Goal: Task Accomplishment & Management: Manage account settings

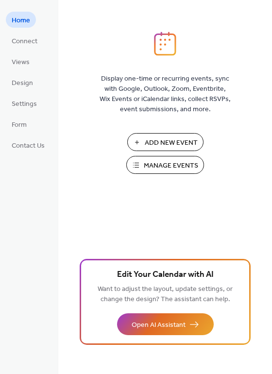
click at [155, 168] on span "Manage Events" at bounding box center [171, 166] width 54 height 10
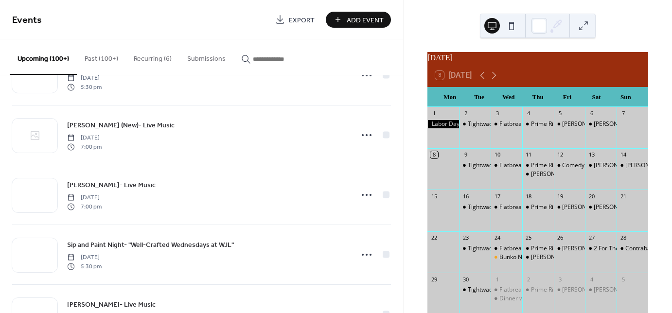
scroll to position [700, 0]
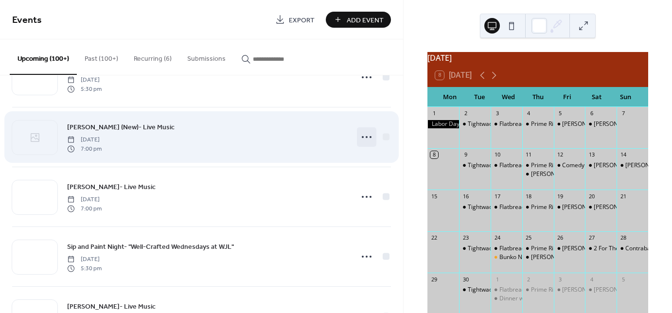
click at [366, 136] on circle at bounding box center [367, 137] width 2 height 2
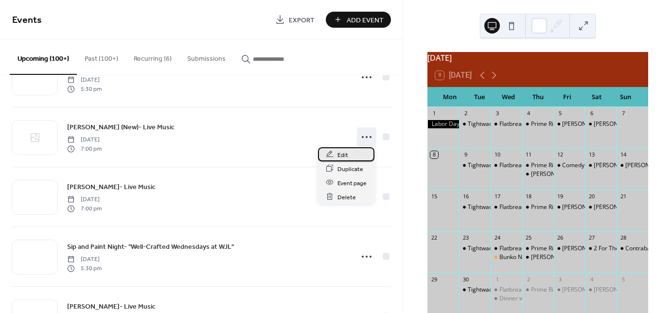
click at [344, 156] on span "Edit" at bounding box center [342, 155] width 11 height 10
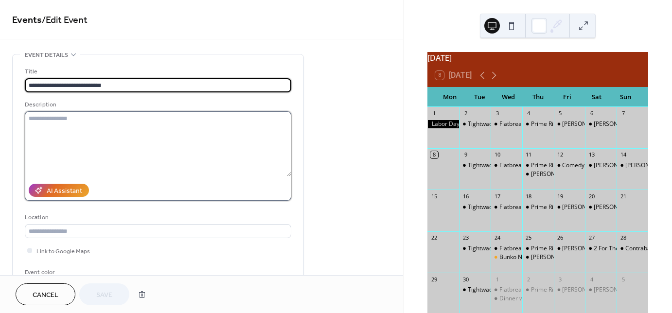
click at [53, 118] on textarea at bounding box center [158, 143] width 266 height 65
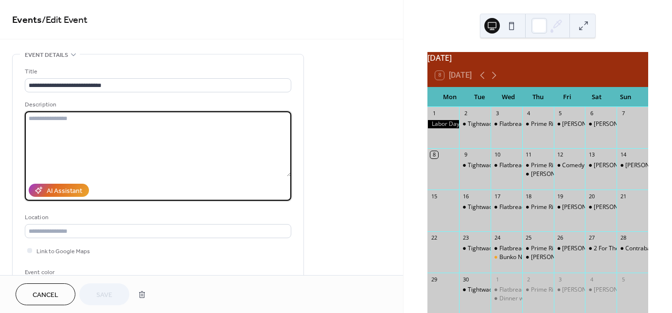
paste textarea "**********"
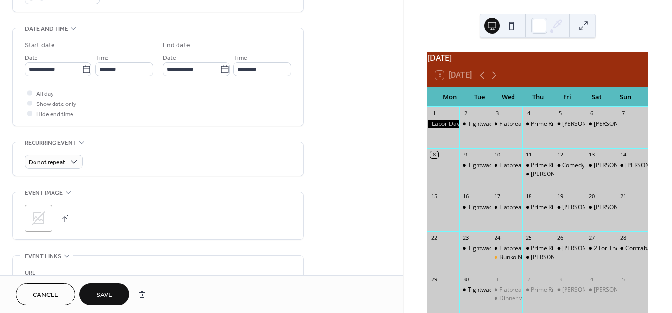
scroll to position [311, 0]
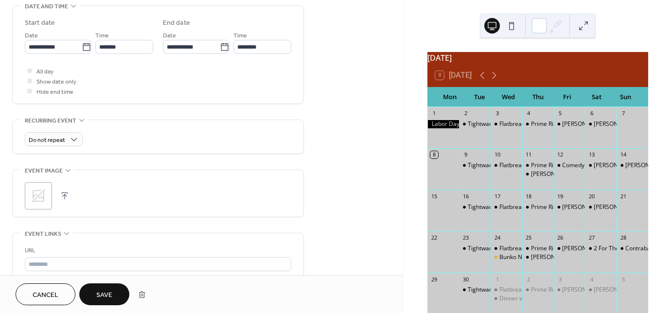
type textarea "**********"
click at [47, 197] on div ";" at bounding box center [38, 195] width 27 height 27
click at [496, 78] on icon at bounding box center [494, 76] width 12 height 12
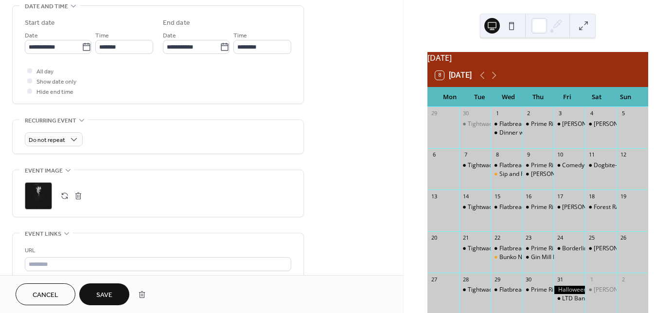
click at [106, 297] on span "Save" at bounding box center [104, 295] width 16 height 10
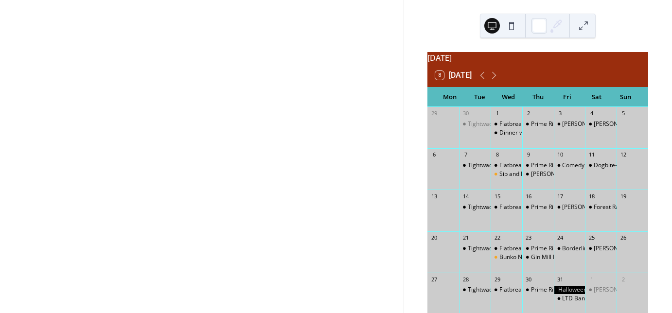
click at [570, 130] on div "[PERSON_NAME] (New)- Live Music" at bounding box center [570, 132] width 32 height 25
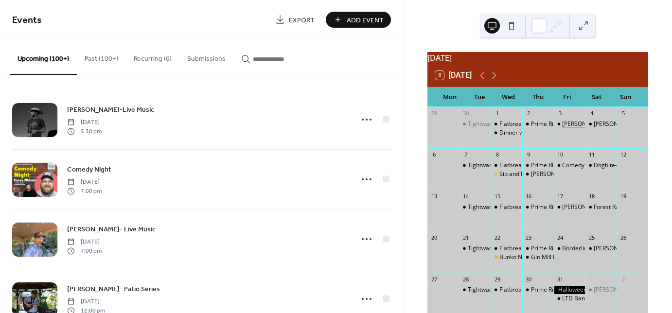
click at [563, 128] on div "[PERSON_NAME] (New)- Live Music" at bounding box center [609, 124] width 95 height 8
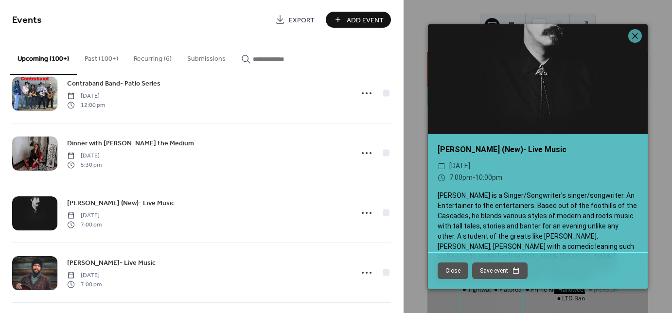
scroll to position [622, 0]
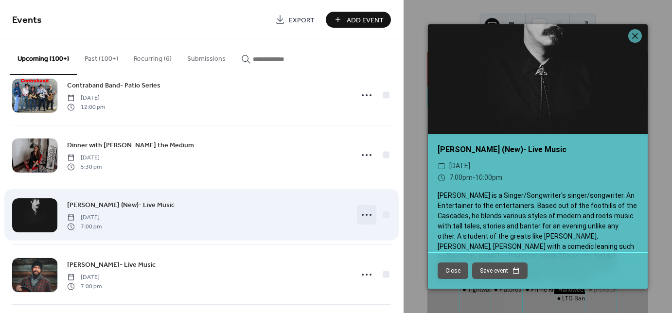
click at [366, 214] on icon at bounding box center [367, 215] width 16 height 16
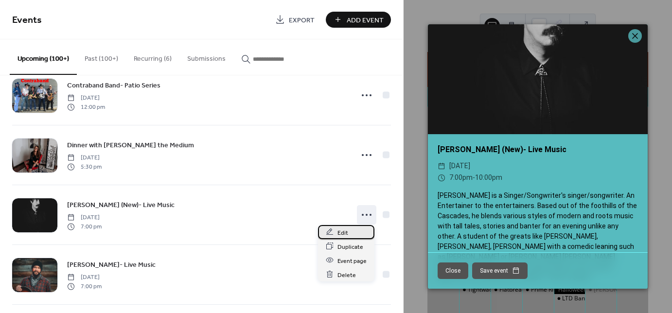
click at [346, 232] on span "Edit" at bounding box center [342, 233] width 11 height 10
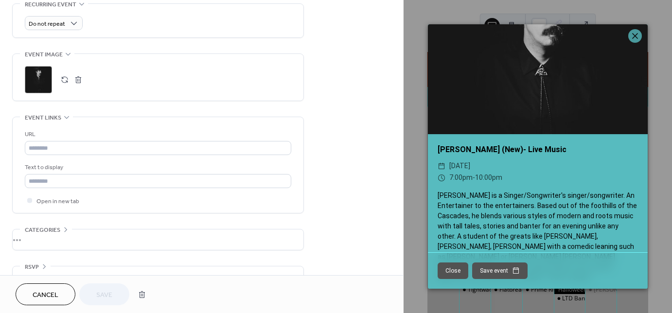
scroll to position [428, 0]
click at [81, 78] on button "button" at bounding box center [78, 79] width 14 height 14
click at [40, 76] on icon at bounding box center [39, 79] width 14 height 14
click at [104, 294] on span "Save" at bounding box center [104, 295] width 16 height 10
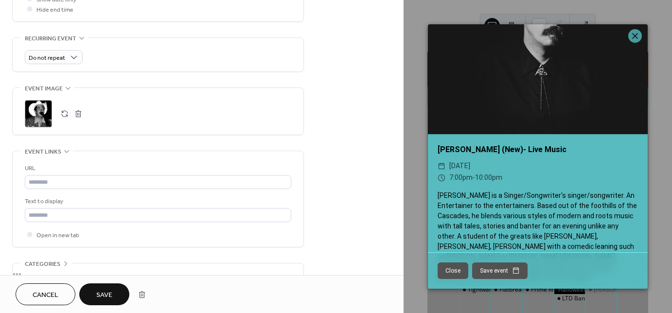
scroll to position [462, 0]
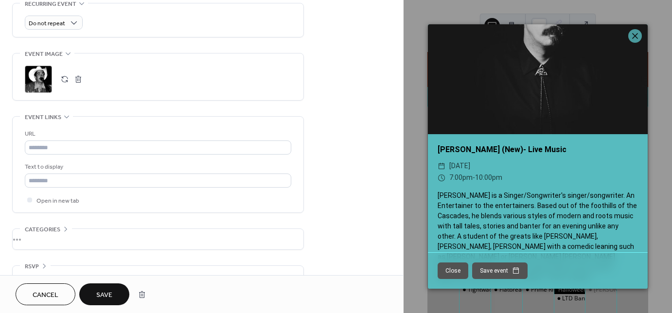
click at [104, 294] on span "Save" at bounding box center [104, 295] width 16 height 10
click at [637, 38] on icon at bounding box center [635, 36] width 6 height 6
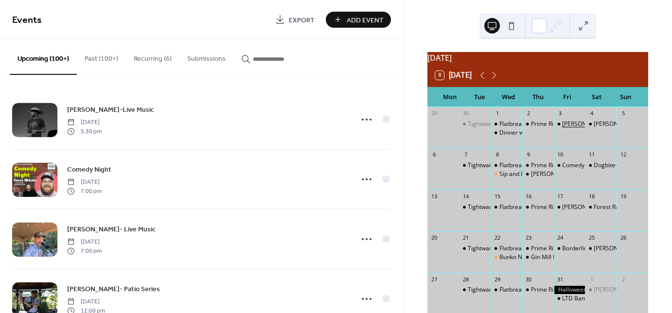
click at [567, 128] on div "[PERSON_NAME] (New)- Live Music" at bounding box center [609, 124] width 95 height 8
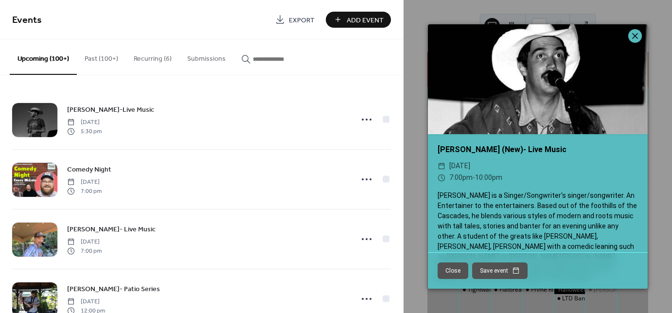
click at [636, 36] on icon at bounding box center [635, 36] width 12 height 12
